Goal: Task Accomplishment & Management: Use online tool/utility

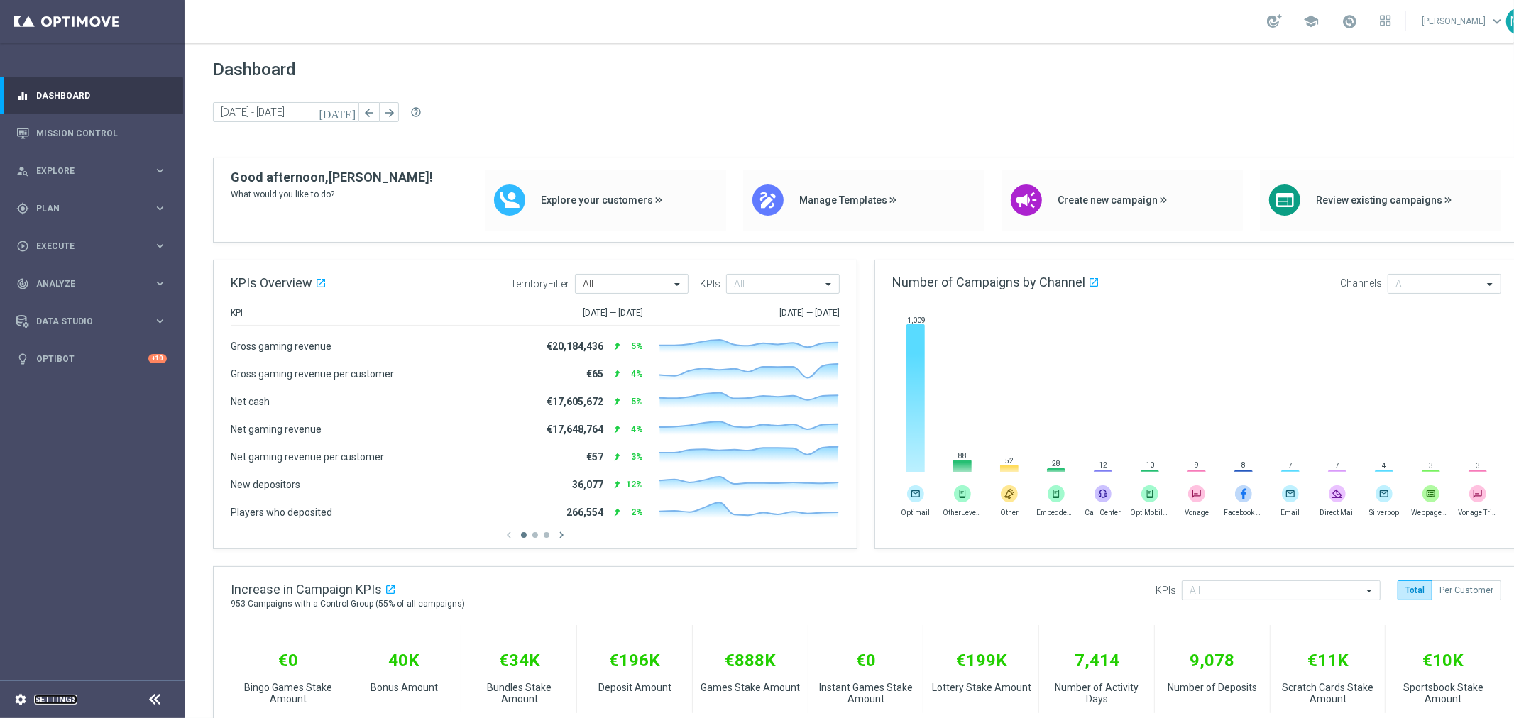
click at [60, 703] on link "Settings" at bounding box center [55, 699] width 43 height 9
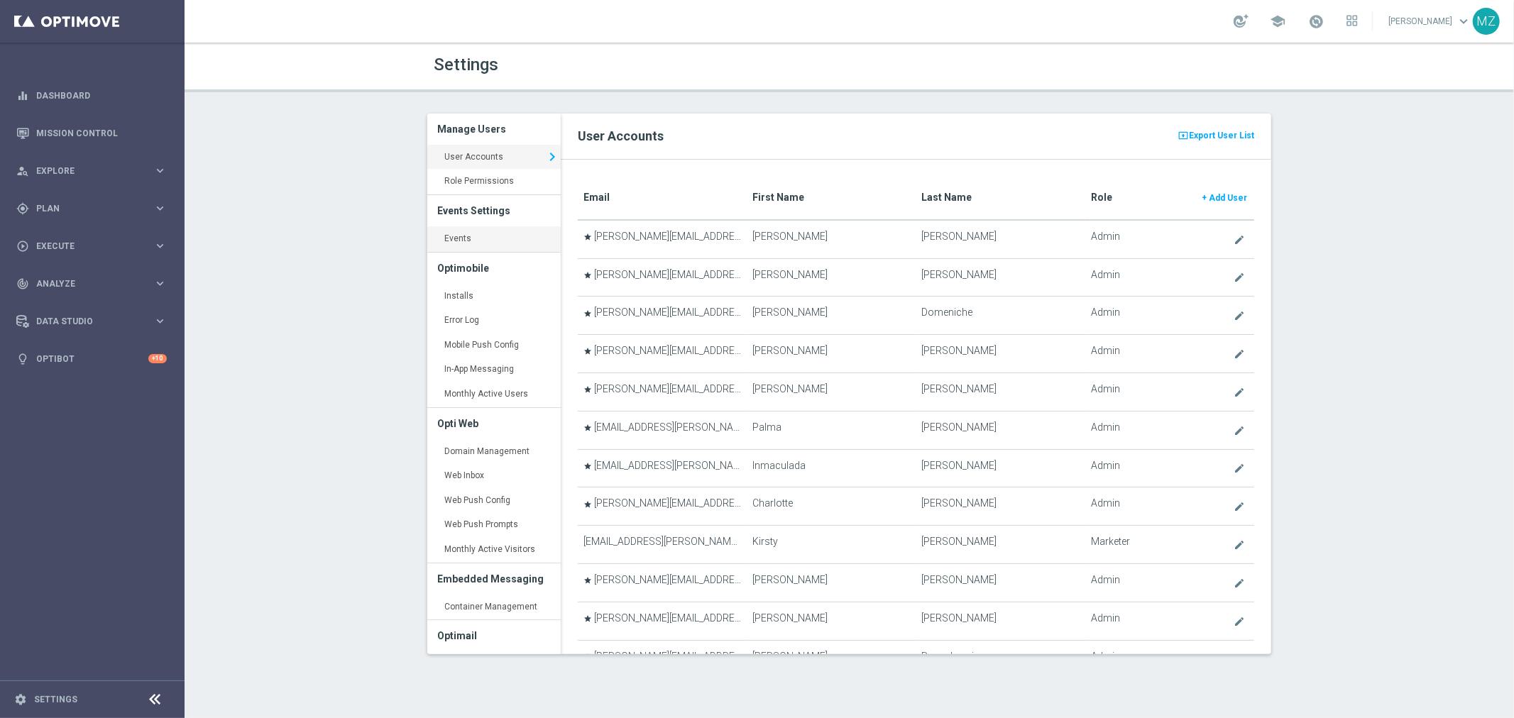
click at [470, 243] on link "Events keyboard_arrow_right" at bounding box center [493, 239] width 133 height 26
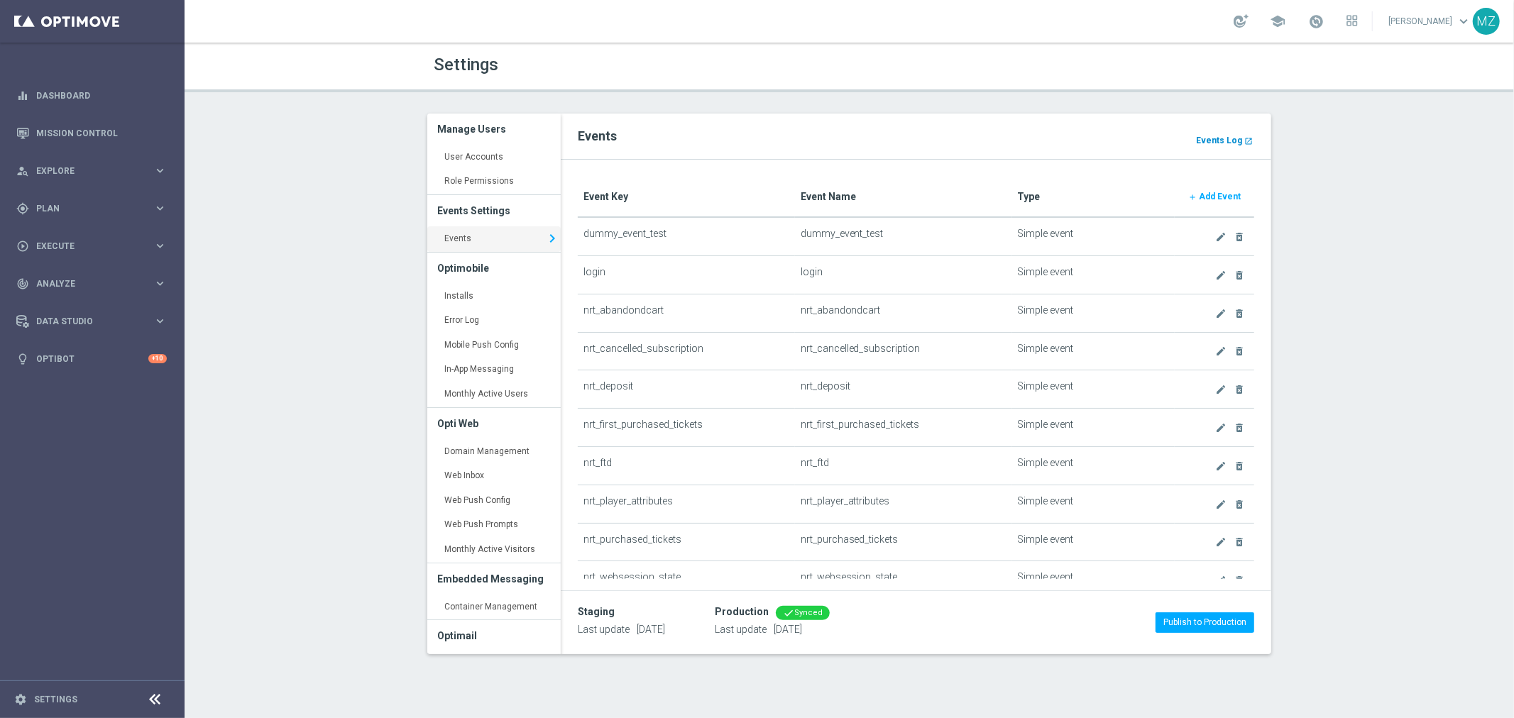
click at [1223, 133] on link "Events Log launch" at bounding box center [1224, 141] width 60 height 16
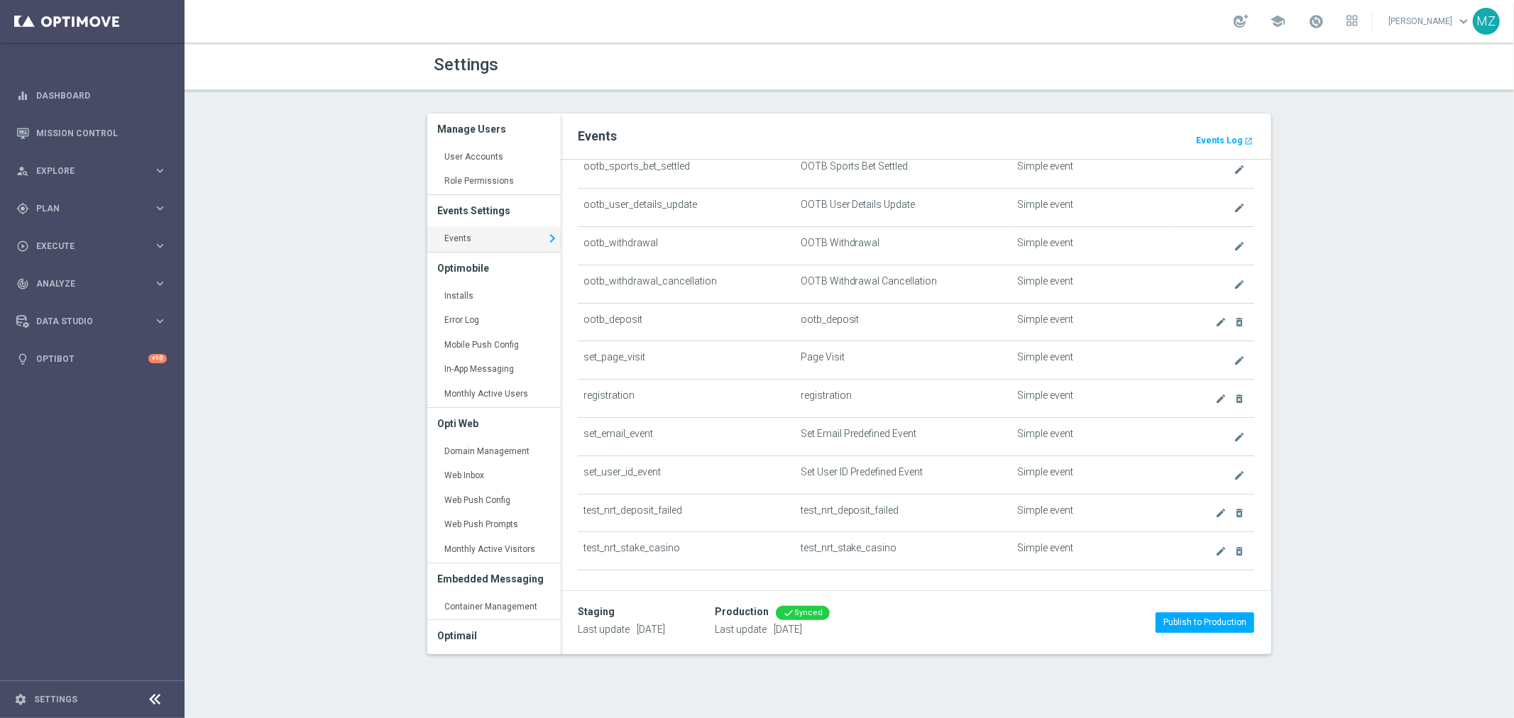
scroll to position [857, 0]
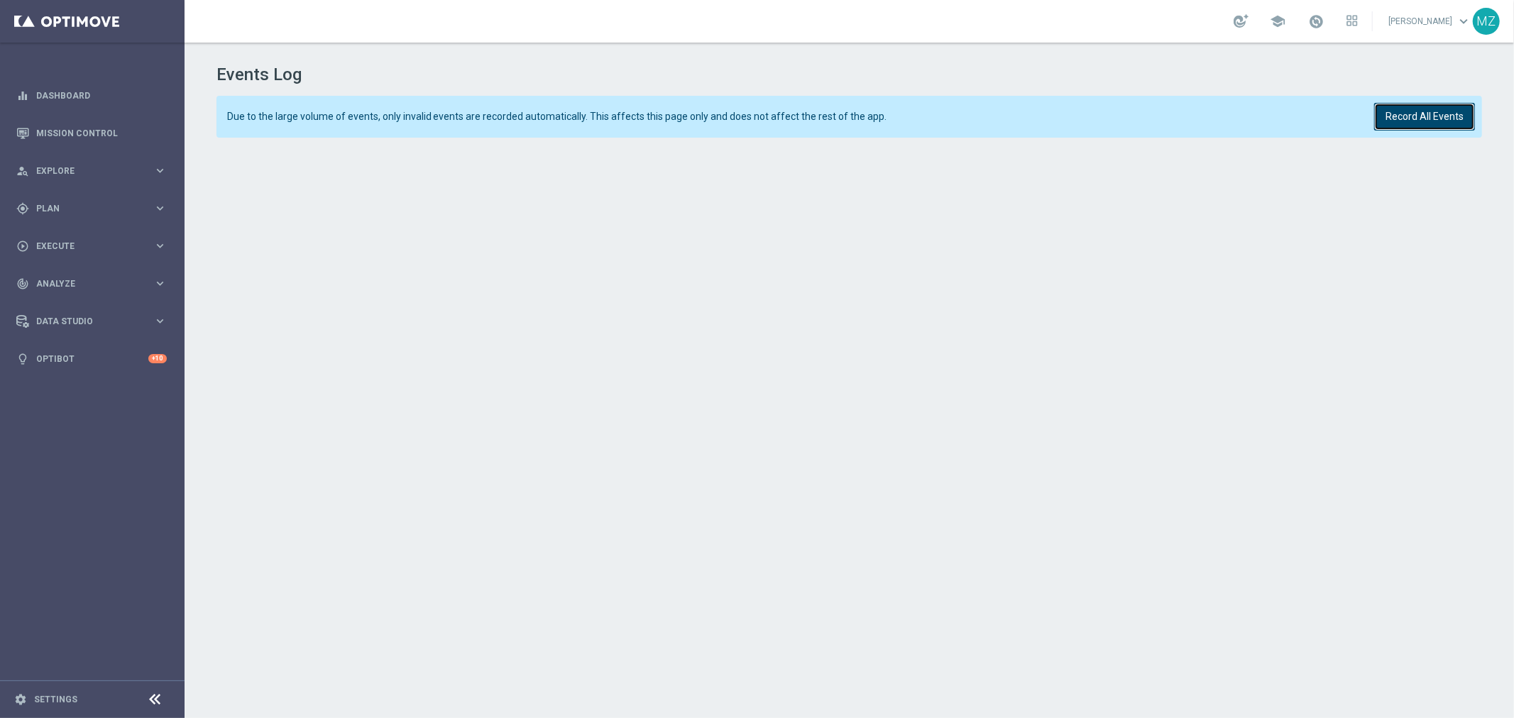
click at [1455, 111] on button "Record All Events" at bounding box center [1424, 117] width 101 height 28
click at [1414, 115] on button "Record All Events" at bounding box center [1424, 117] width 101 height 28
